Goal: Transaction & Acquisition: Book appointment/travel/reservation

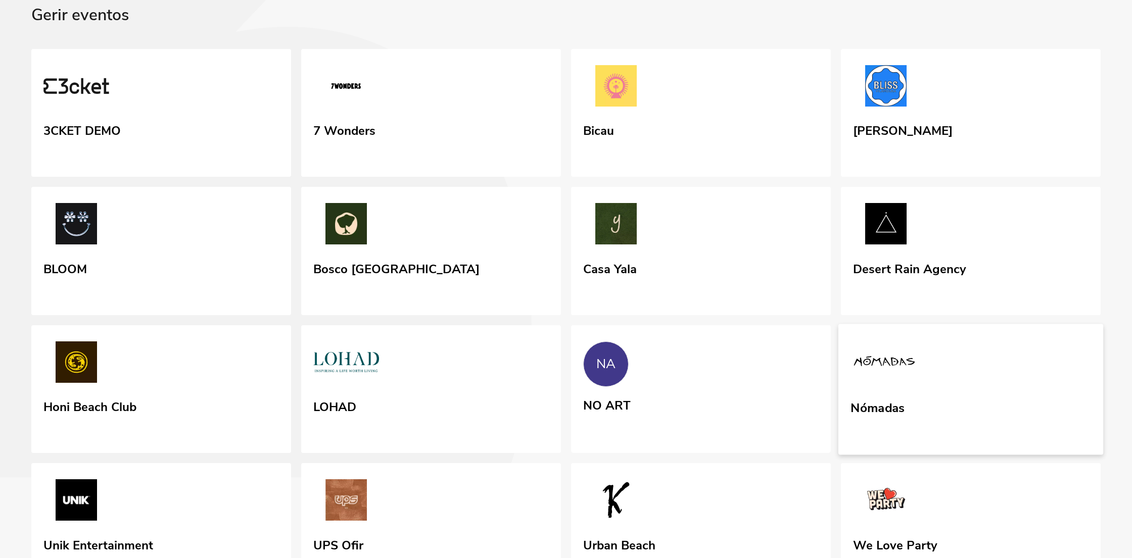
click at [910, 455] on link "Nómadas" at bounding box center [970, 389] width 265 height 131
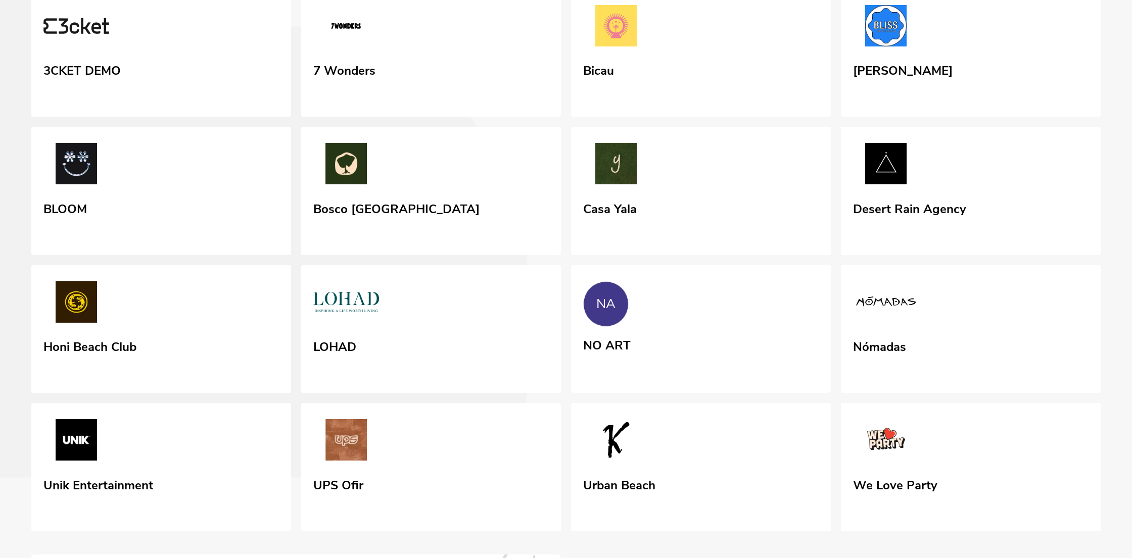
scroll to position [141, 0]
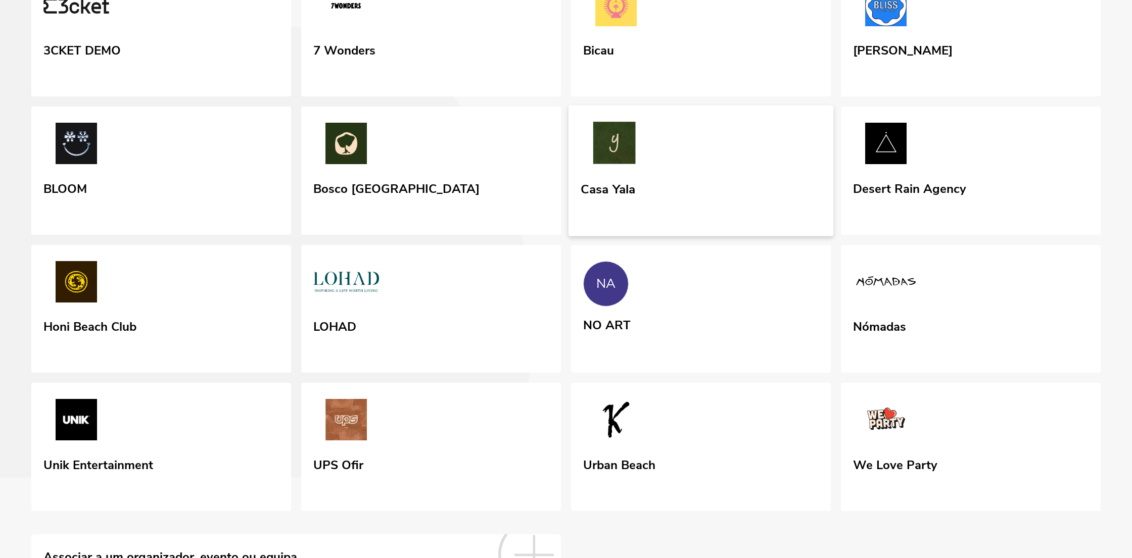
click at [703, 236] on link "Casa Yala" at bounding box center [700, 171] width 265 height 131
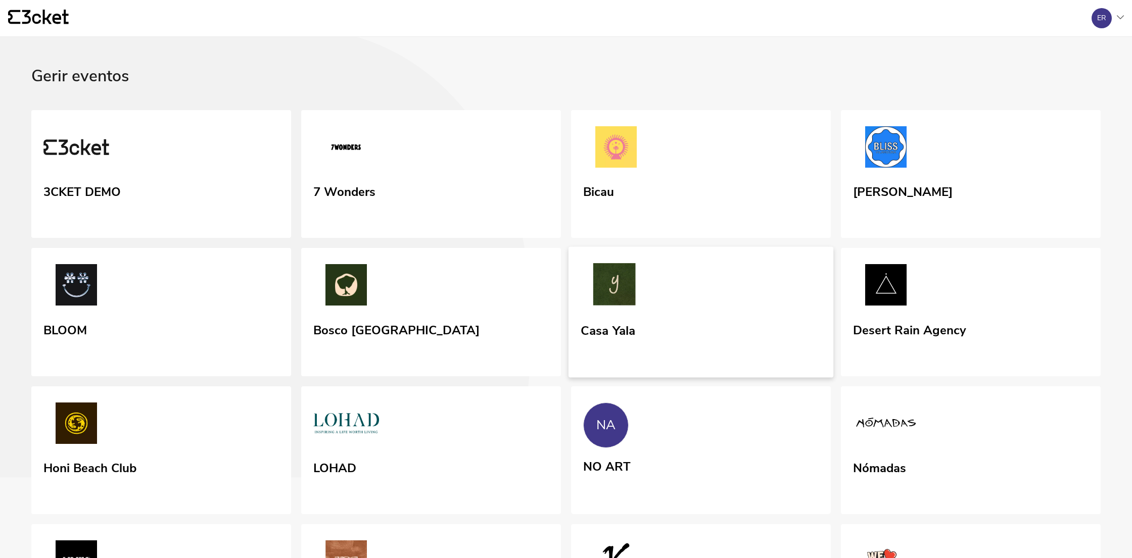
click at [720, 370] on link "Casa Yala" at bounding box center [700, 312] width 265 height 131
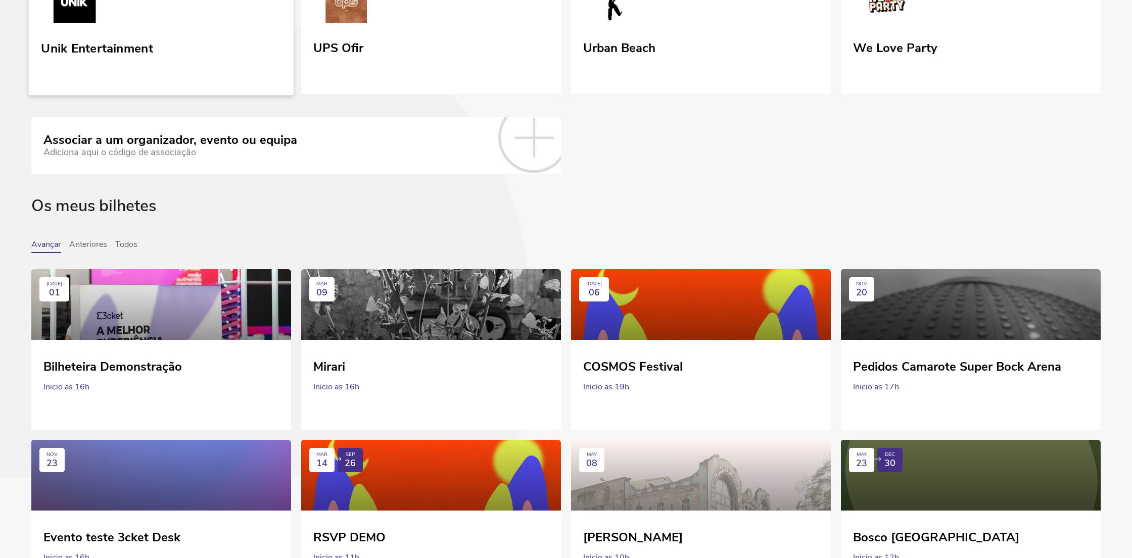
scroll to position [568, 0]
